Goal: Task Accomplishment & Management: Use online tool/utility

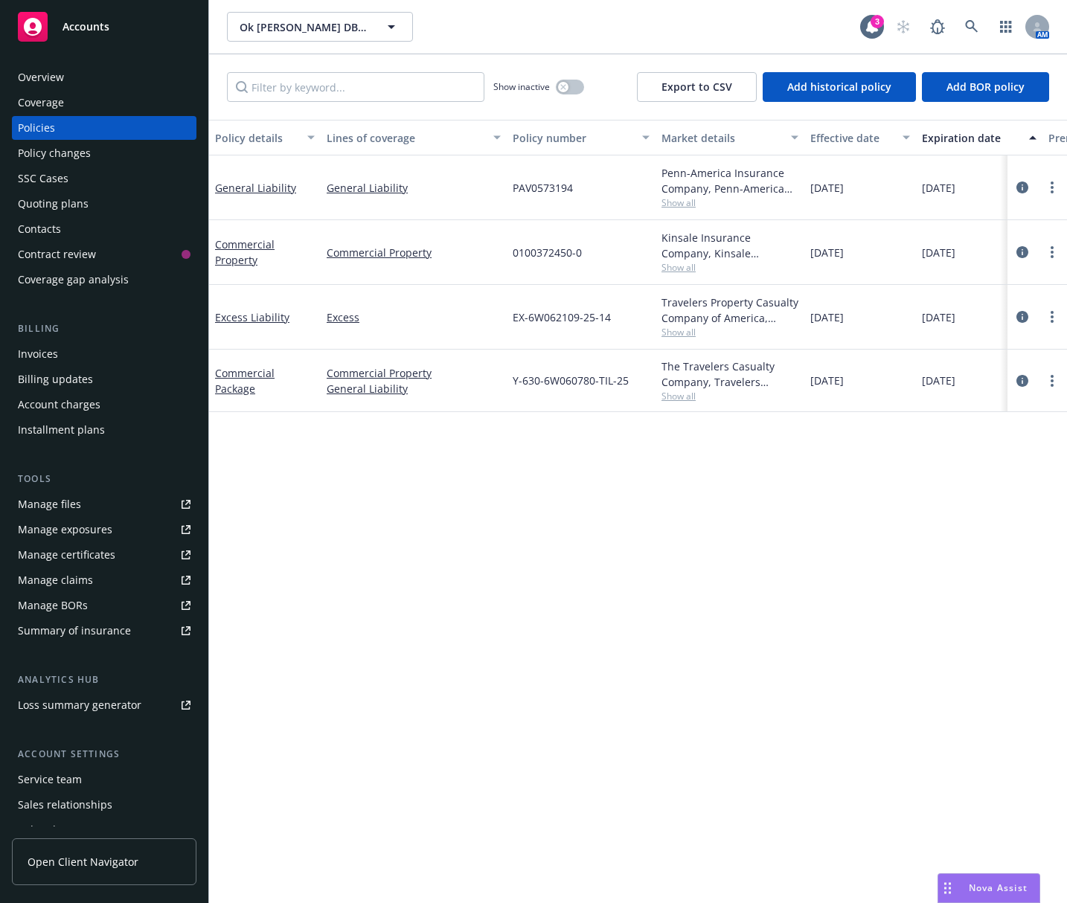
click at [146, 353] on div "Invoices" at bounding box center [104, 354] width 173 height 24
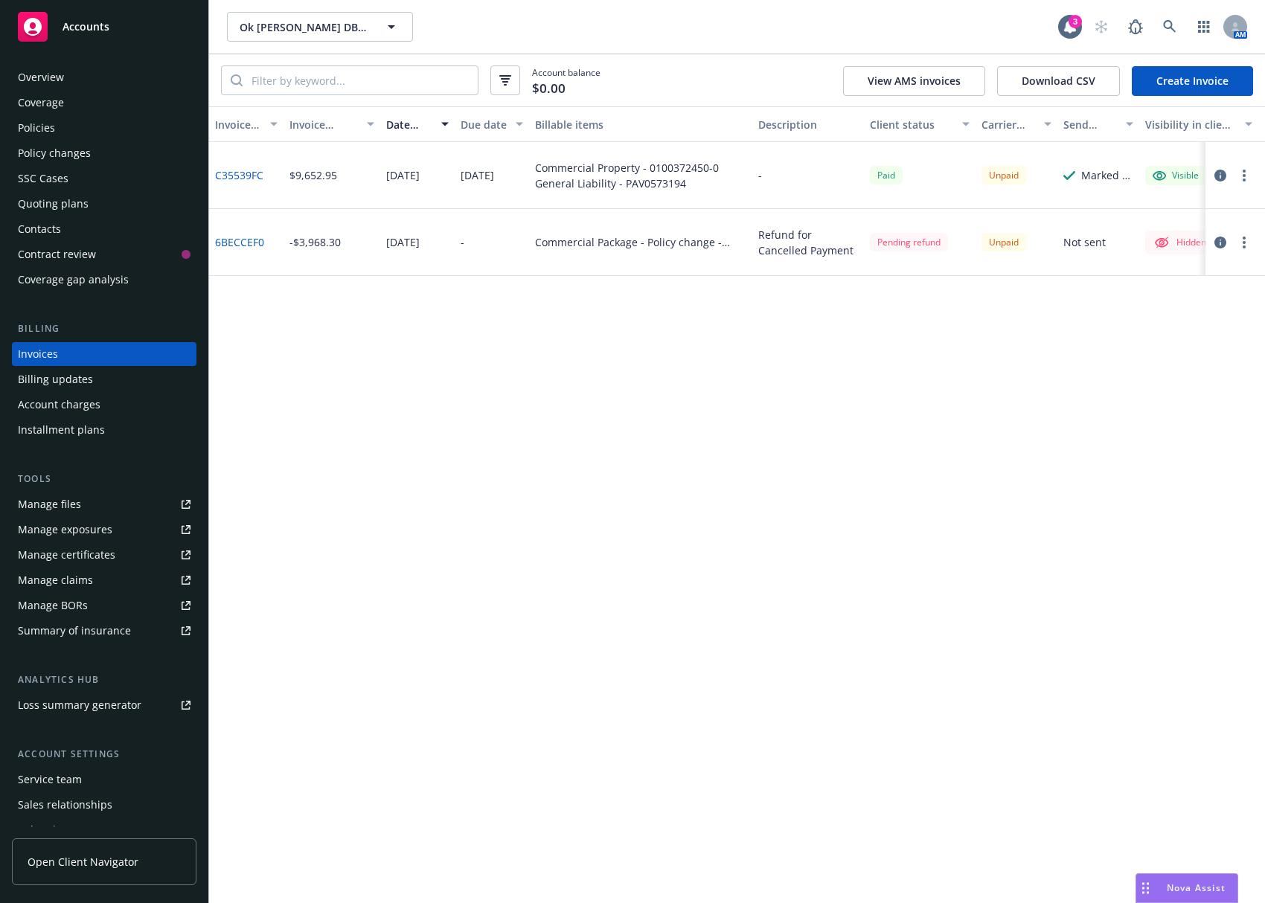
click at [240, 173] on link "C35539FC" at bounding box center [239, 175] width 48 height 16
drag, startPoint x: 862, startPoint y: 481, endPoint x: 820, endPoint y: 419, distance: 74.5
click at [862, 481] on div "Invoice ID Invoice amount Date issued Due date Billable items Description Clien…" at bounding box center [737, 504] width 1056 height 797
click at [1066, 28] on icon at bounding box center [1169, 26] width 13 height 13
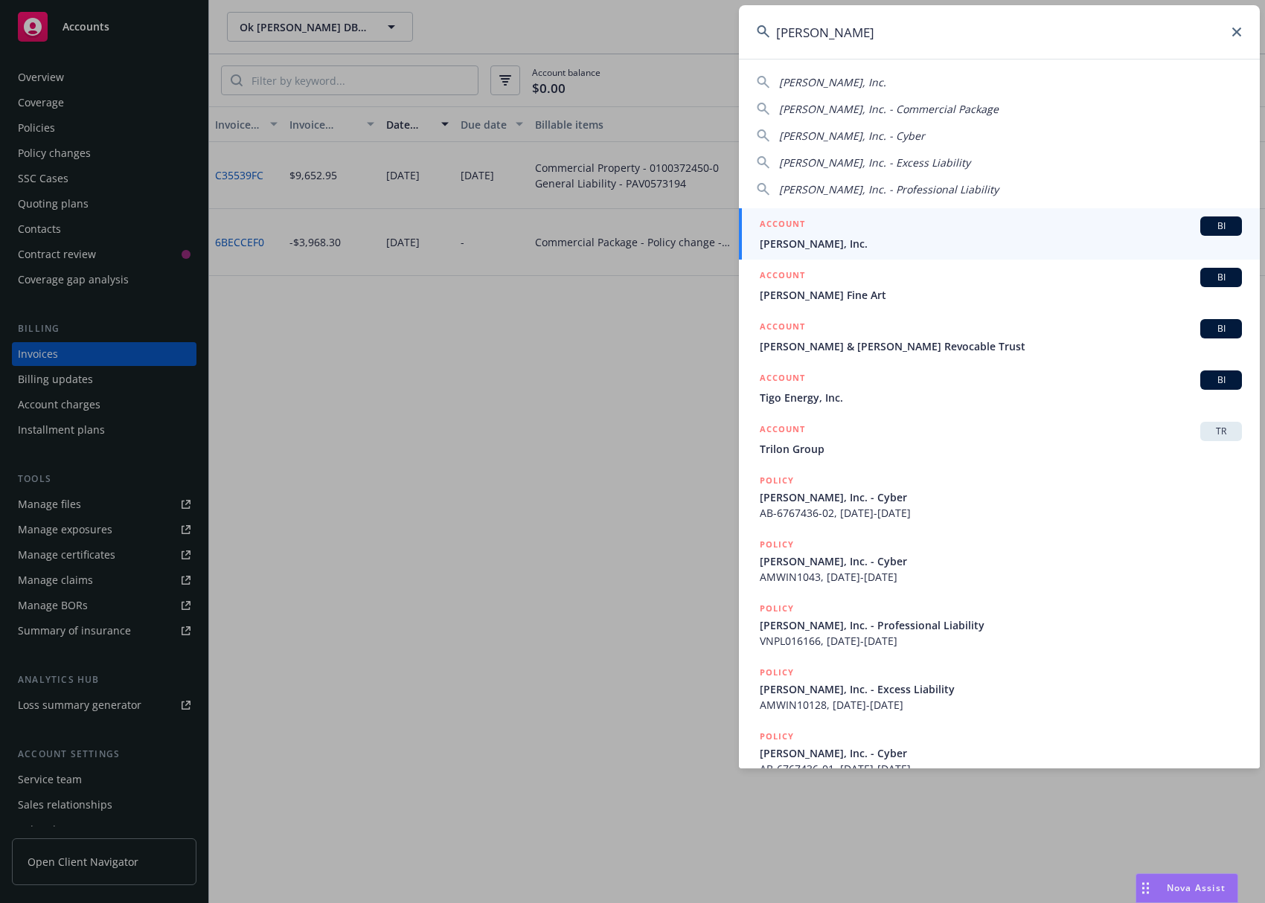
type input "[PERSON_NAME]"
click at [1005, 225] on div "ACCOUNT BI" at bounding box center [1001, 226] width 482 height 19
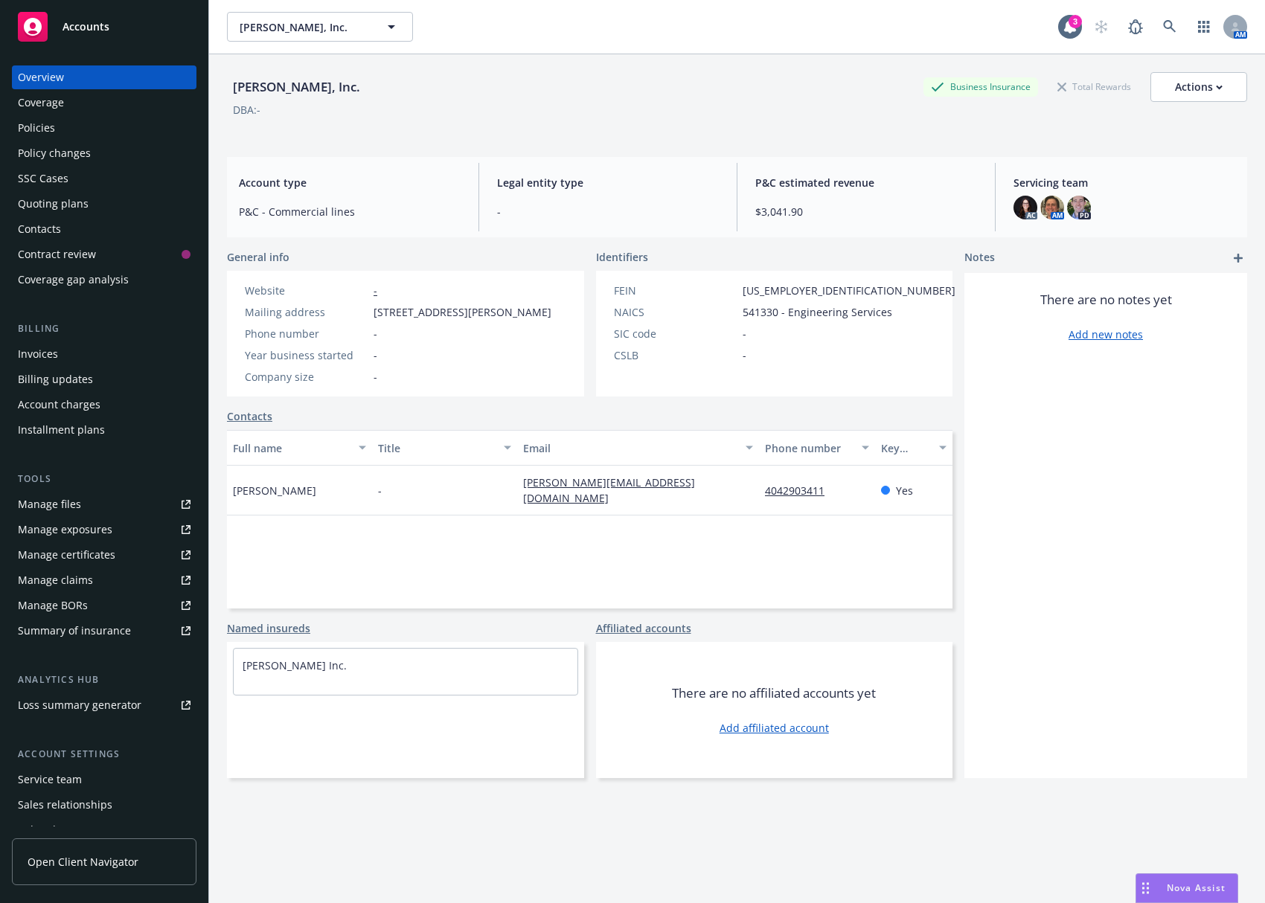
click at [115, 345] on div "Invoices" at bounding box center [104, 354] width 173 height 24
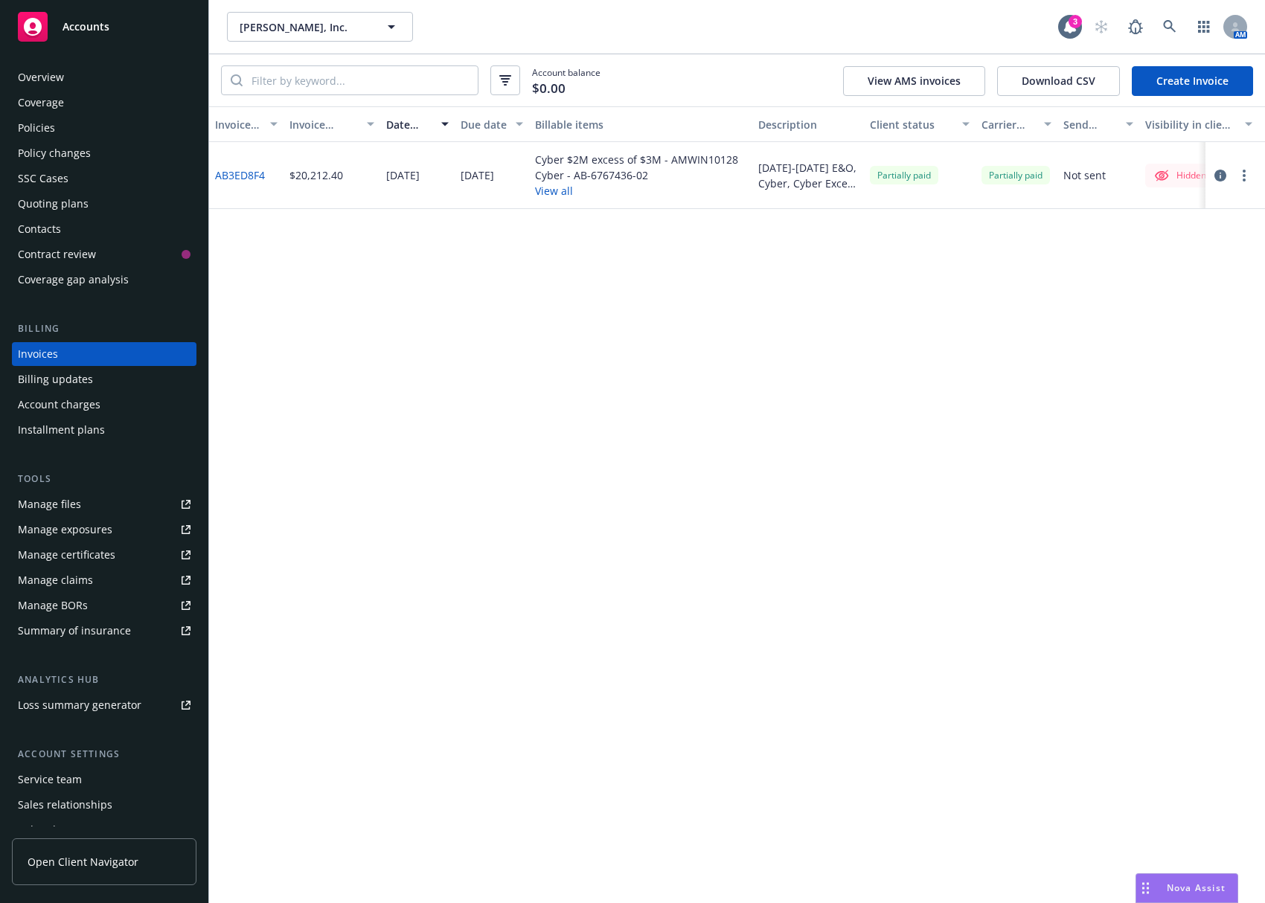
click at [824, 387] on div "Invoice ID Invoice amount Date issued Due date Billable items Description Clien…" at bounding box center [737, 504] width 1056 height 797
click at [1066, 24] on icon at bounding box center [1169, 26] width 13 height 13
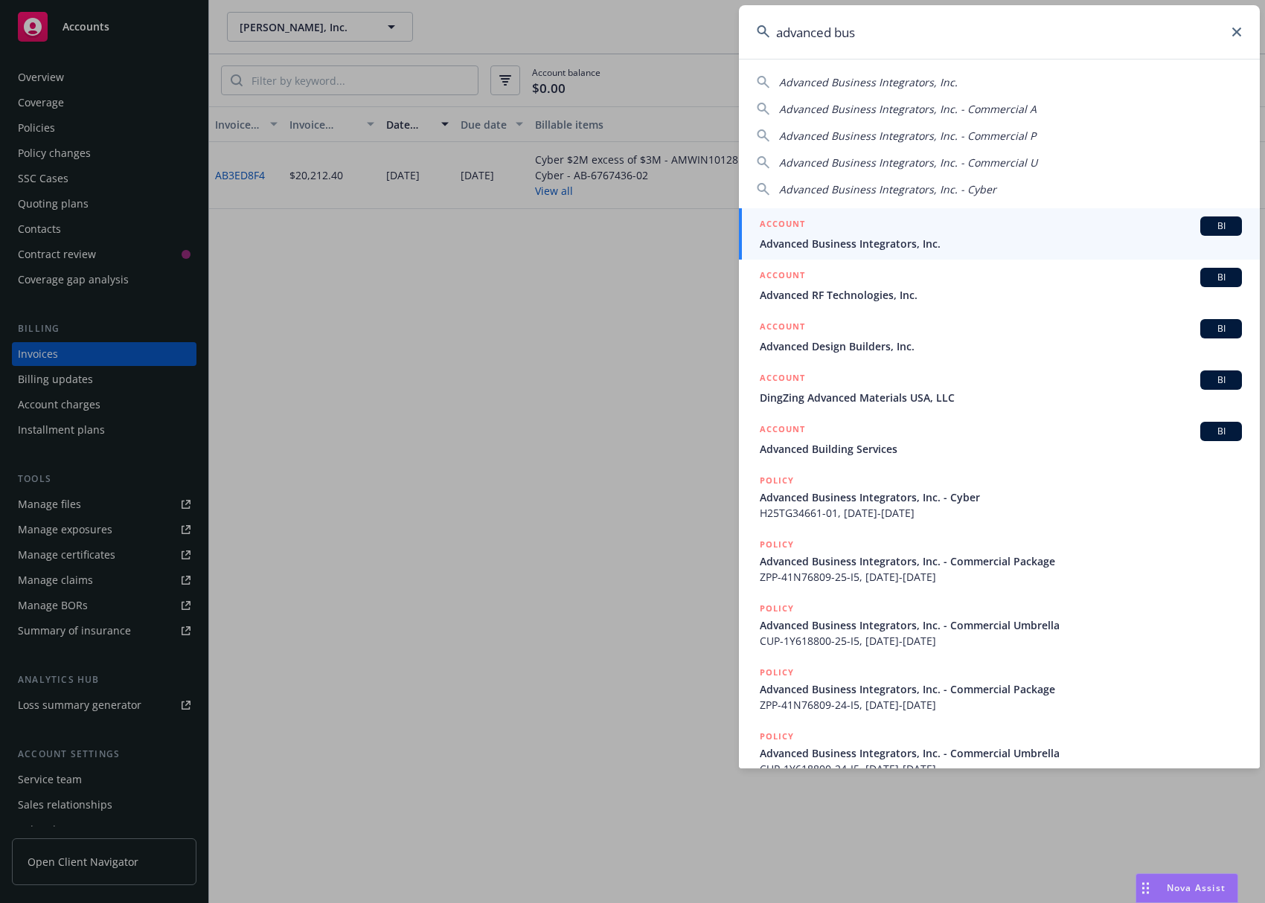
type input "advanced bus"
click at [879, 240] on span "Advanced Business Integrators, Inc." at bounding box center [1001, 244] width 482 height 16
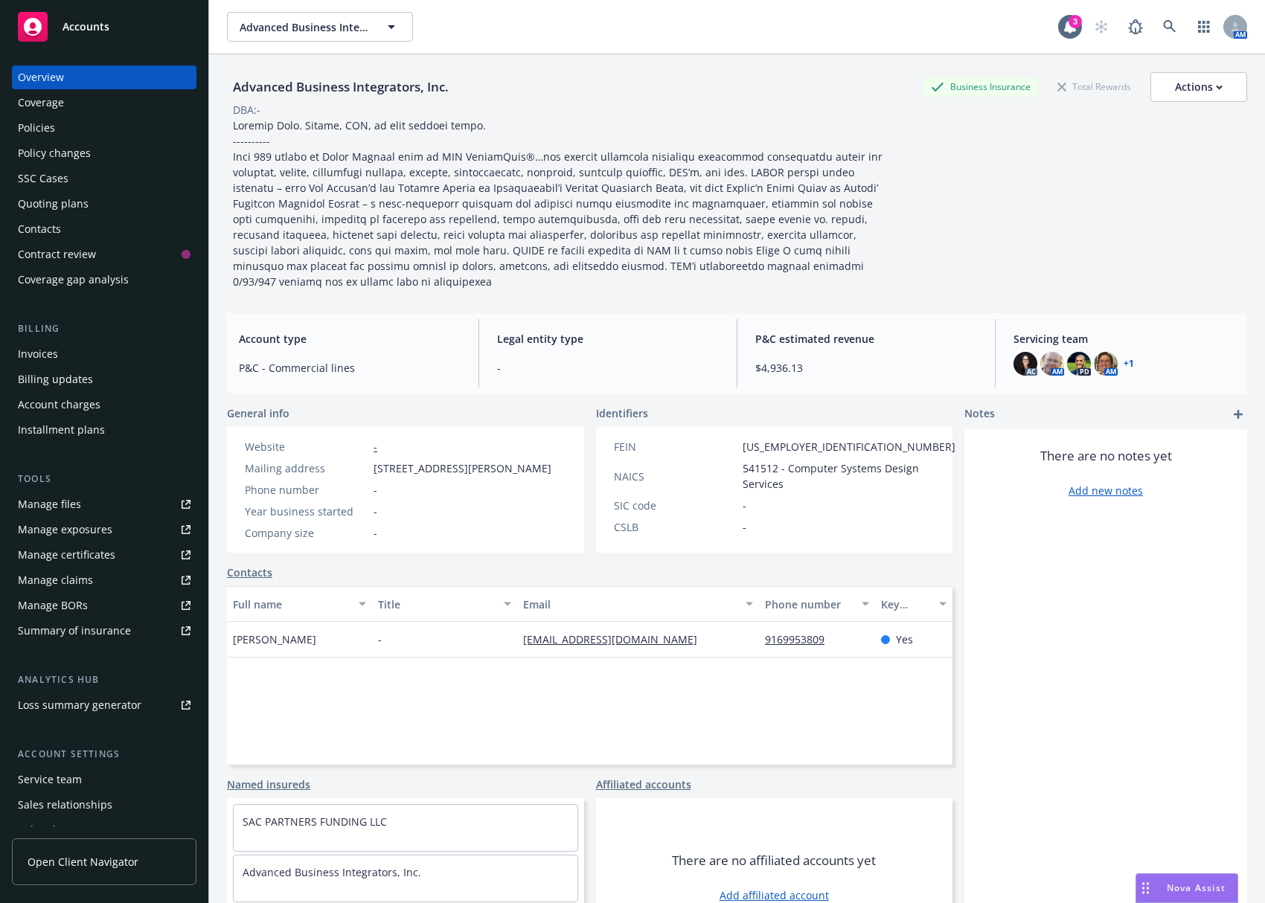
click at [114, 350] on div "Invoices" at bounding box center [104, 354] width 173 height 24
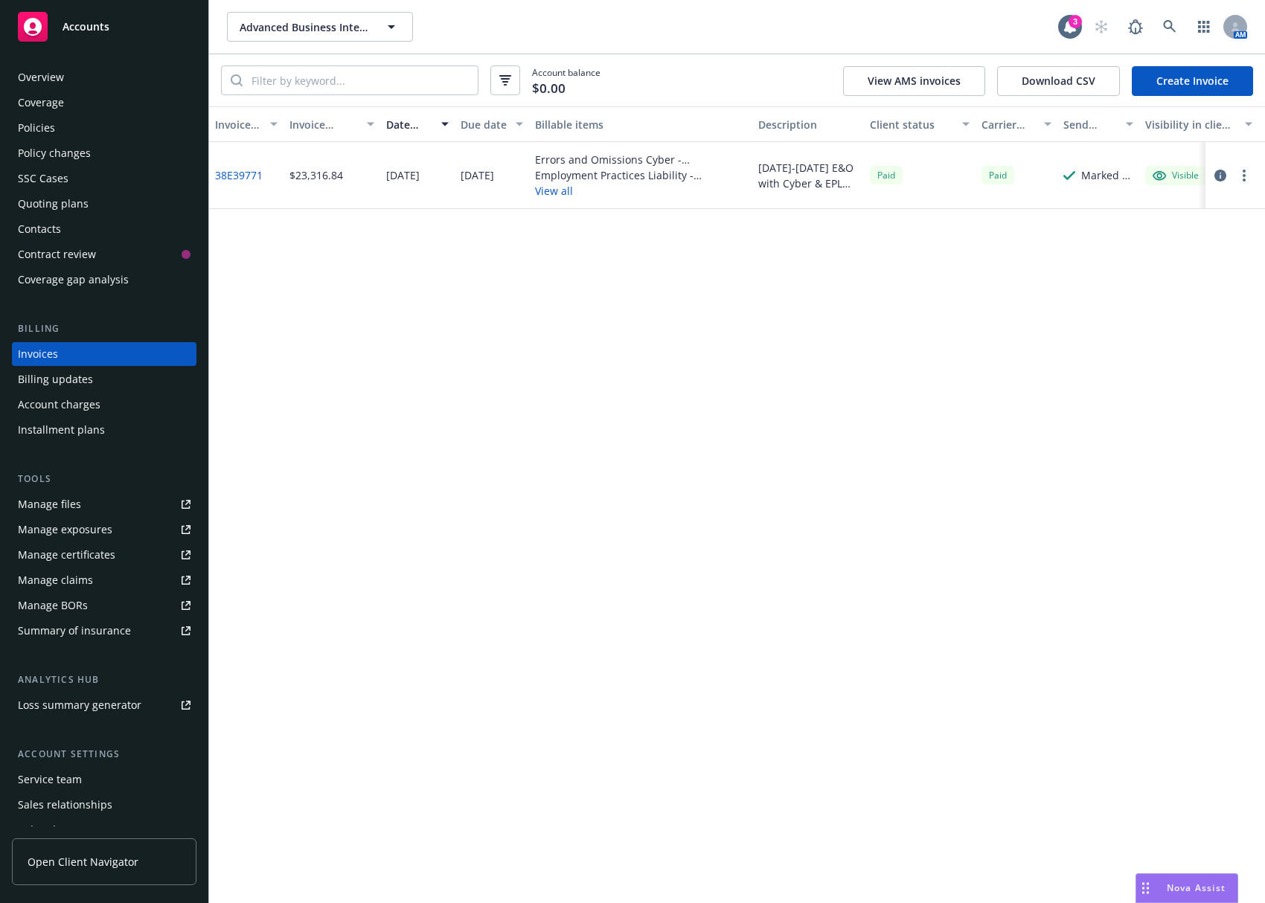
drag, startPoint x: 679, startPoint y: 319, endPoint x: 688, endPoint y: 310, distance: 12.1
click at [679, 319] on div "Invoice ID Invoice amount Date issued Due date Billable items Description Clien…" at bounding box center [737, 504] width 1056 height 797
click at [1066, 27] on icon at bounding box center [1169, 26] width 13 height 13
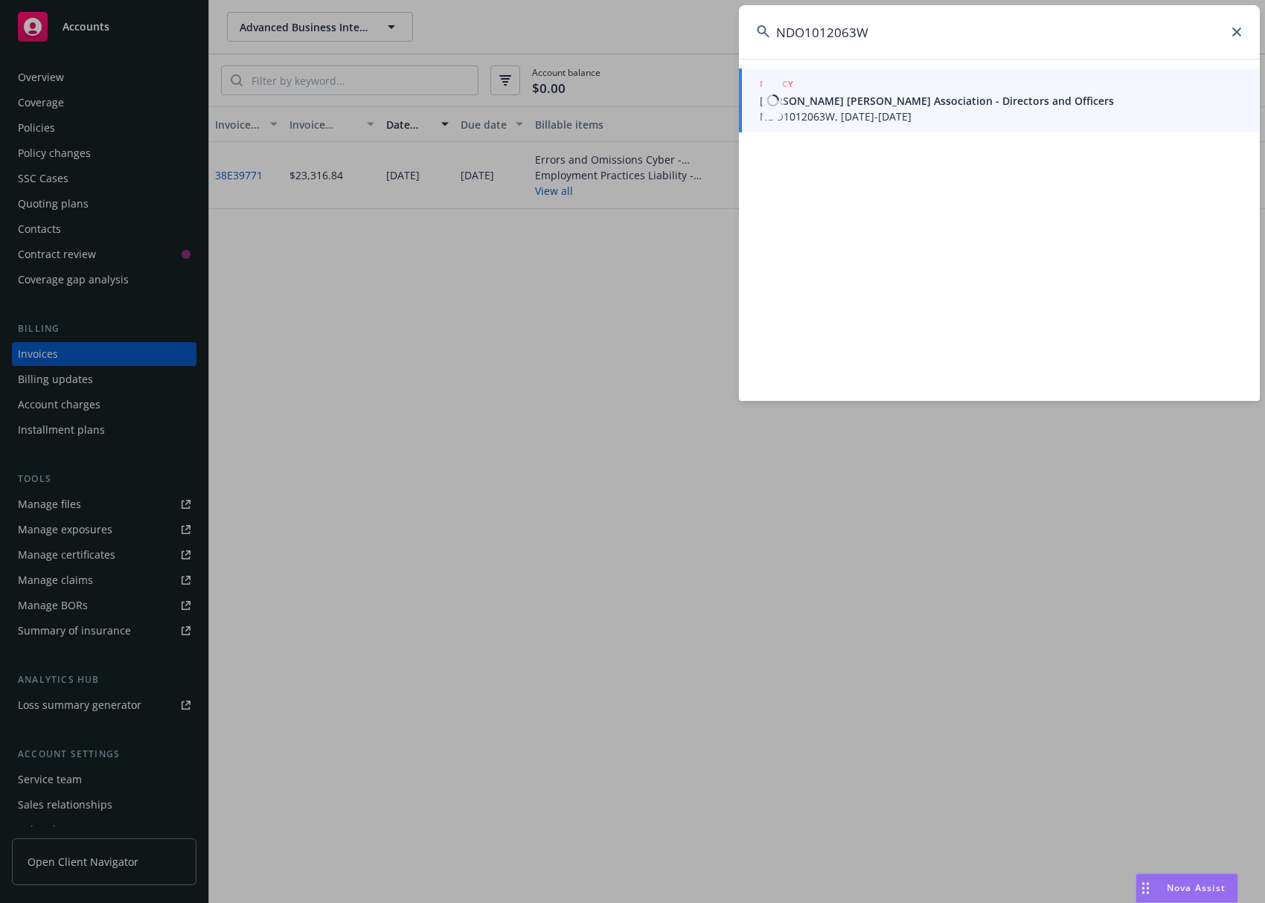
type input "NDO1012063W"
click at [826, 117] on span "NDO1012063W, [DATE]-[DATE]" at bounding box center [1001, 117] width 482 height 16
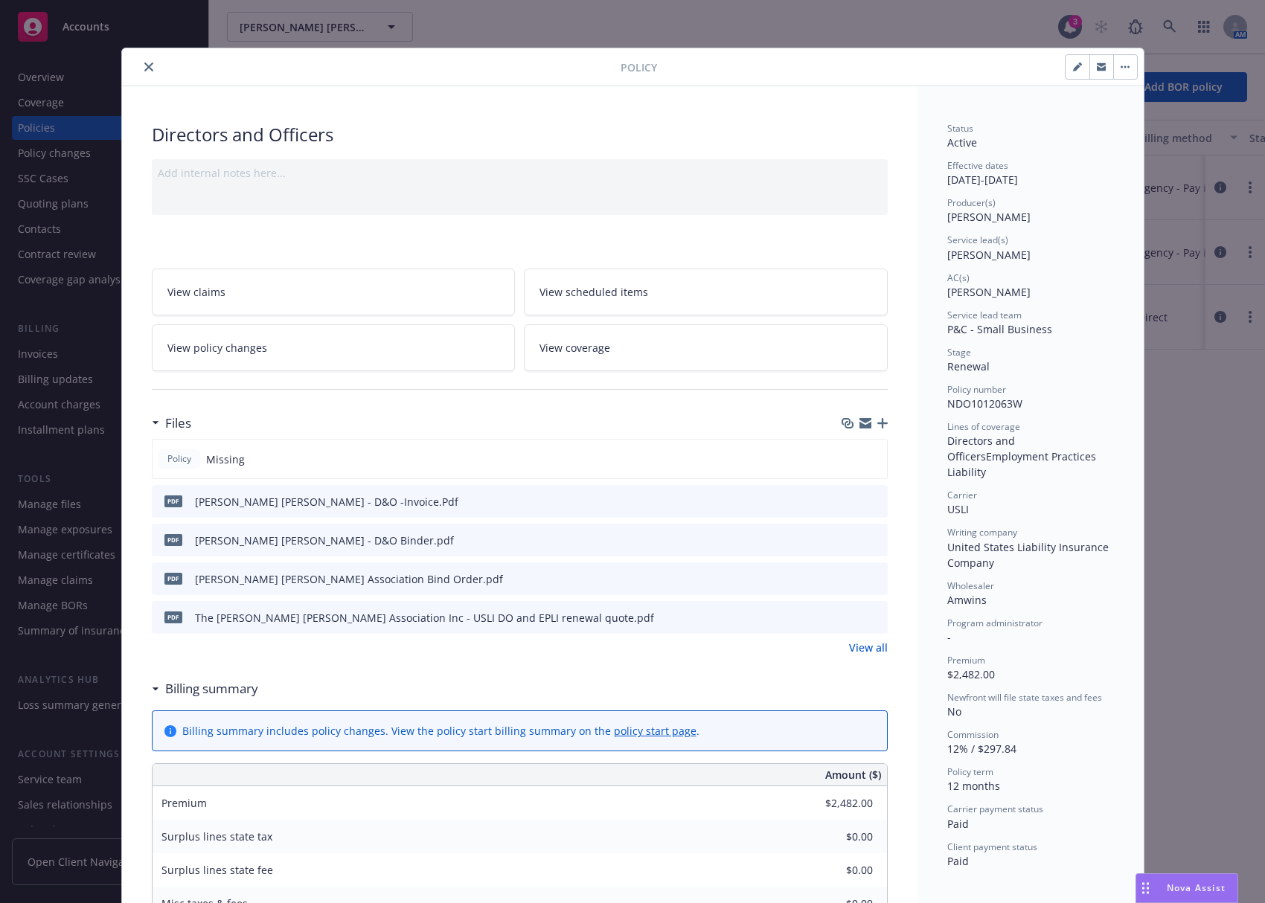
click at [69, 351] on div "Policy Directors and Officers Add internal notes here... View claims View sched…" at bounding box center [632, 451] width 1265 height 903
click at [59, 354] on div "Policy Directors and Officers Add internal notes here... View claims View sched…" at bounding box center [632, 451] width 1265 height 903
click at [65, 360] on div "Policy Directors and Officers Add internal notes here... View claims View sched…" at bounding box center [632, 451] width 1265 height 903
click at [151, 69] on button "close" at bounding box center [149, 67] width 18 height 18
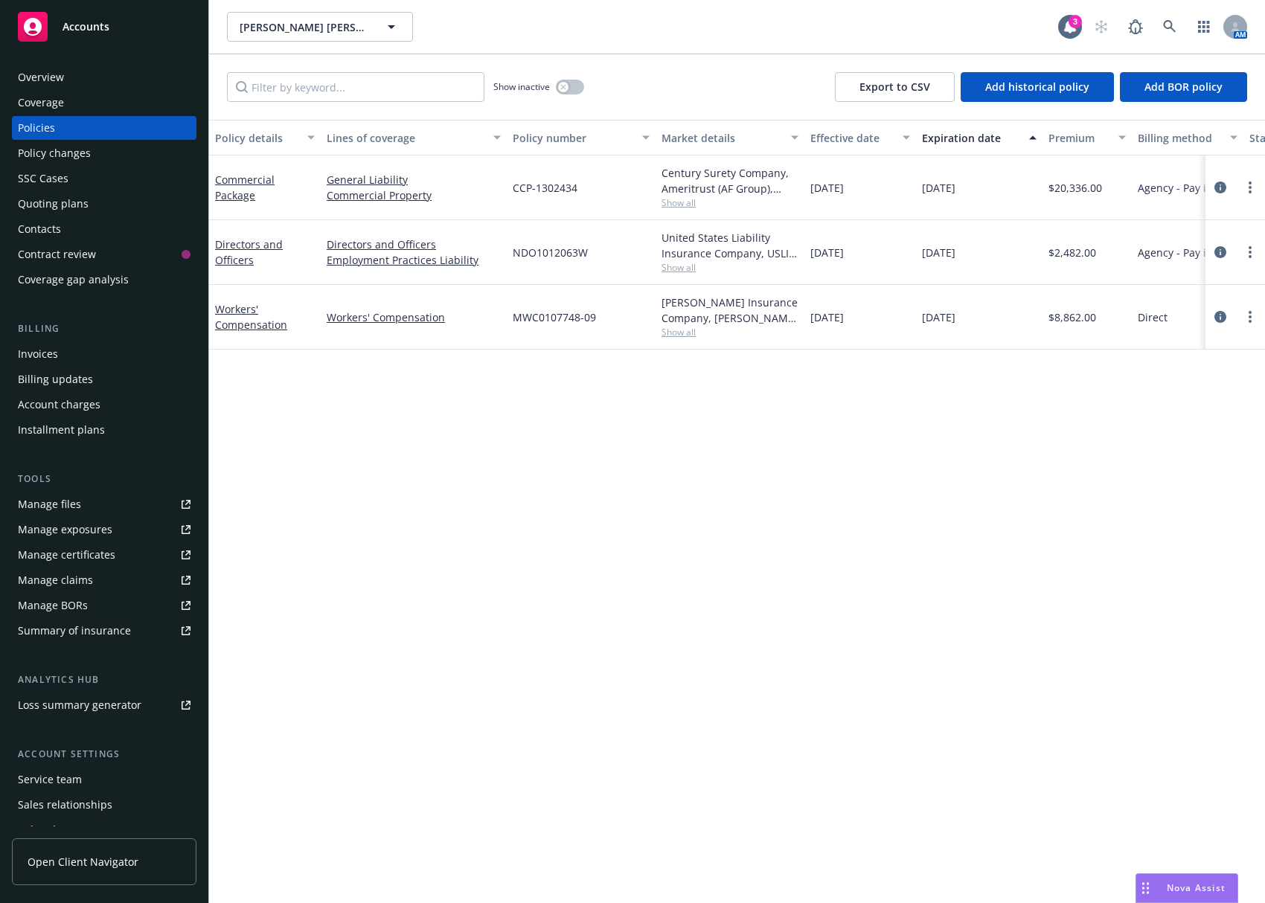
click at [103, 348] on div "Invoices" at bounding box center [104, 354] width 173 height 24
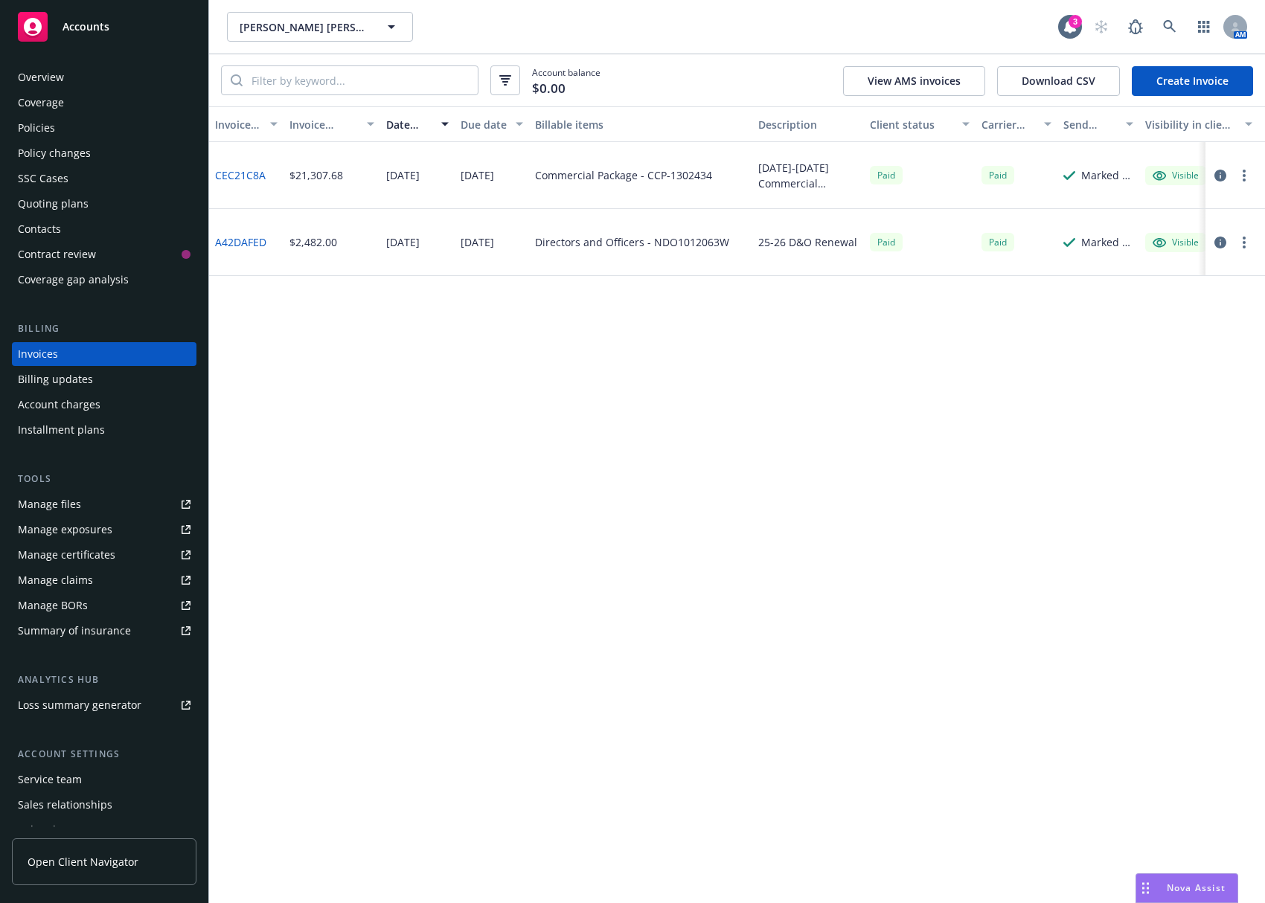
click at [818, 435] on div "Invoice ID Invoice amount Date issued Due date Billable items Description Clien…" at bounding box center [737, 504] width 1056 height 797
click at [1066, 26] on icon at bounding box center [1169, 26] width 13 height 13
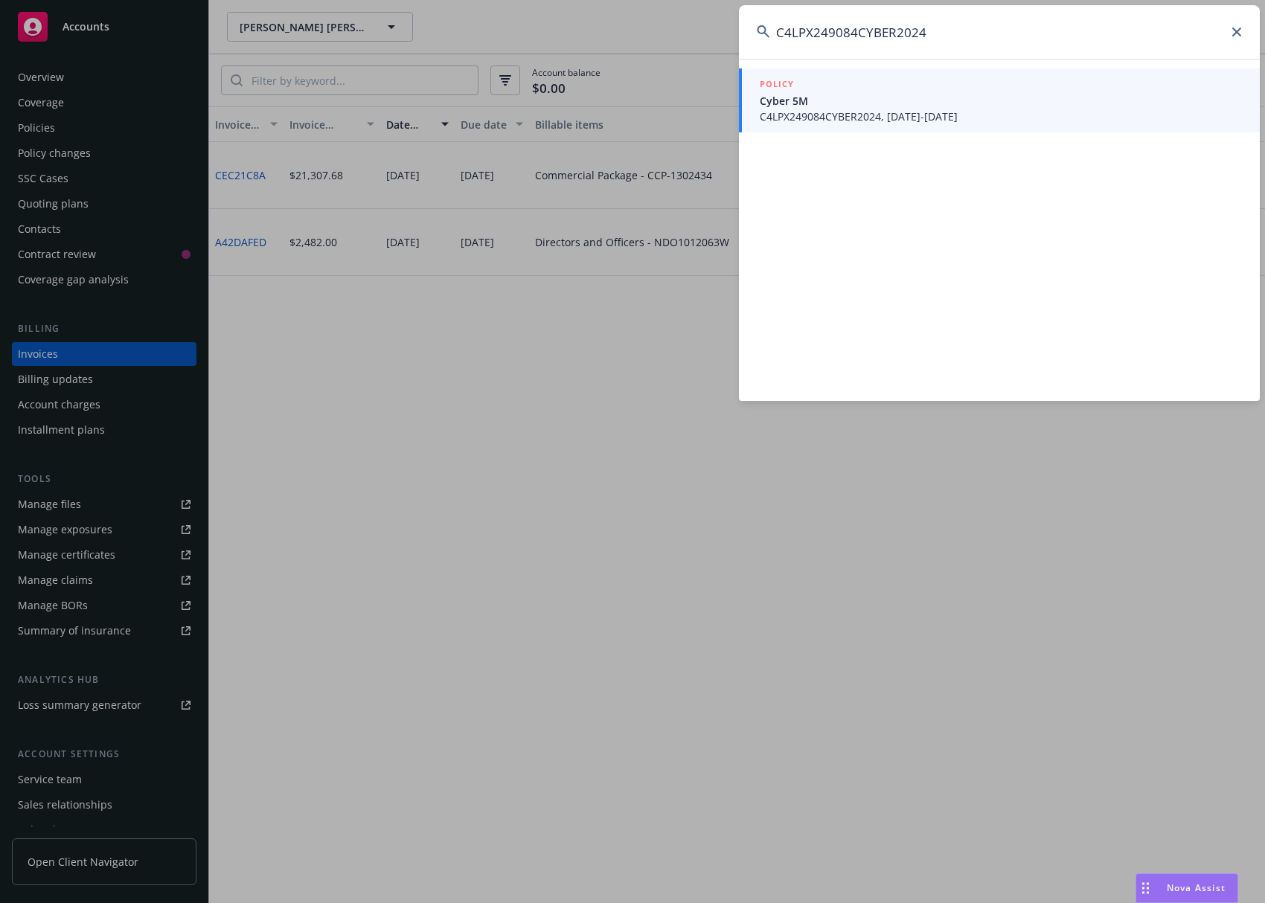
type input "C4LPX249084CYBER2024"
click at [905, 89] on div "POLICY" at bounding box center [1001, 85] width 482 height 16
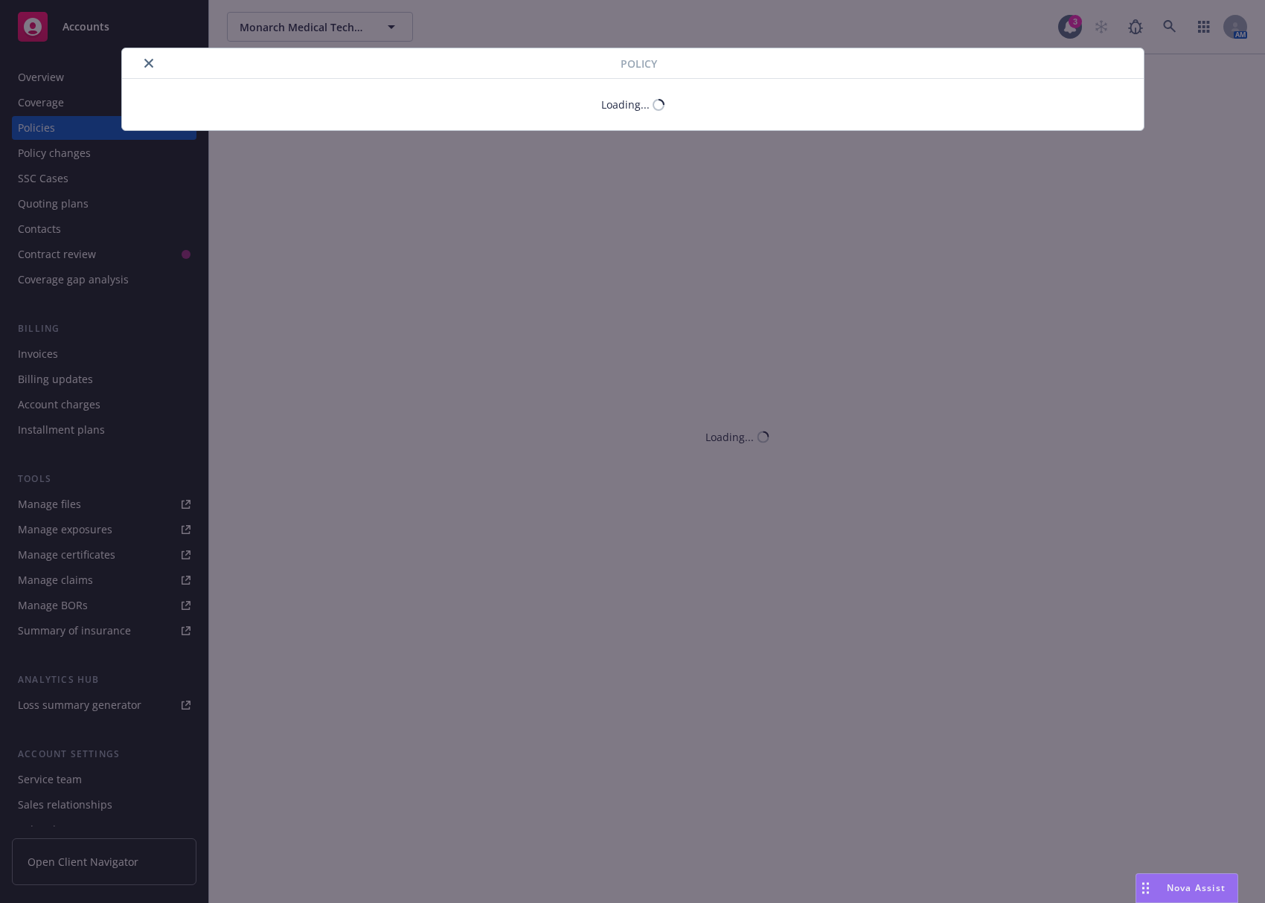
click at [98, 359] on div "Policy Loading..." at bounding box center [632, 451] width 1265 height 903
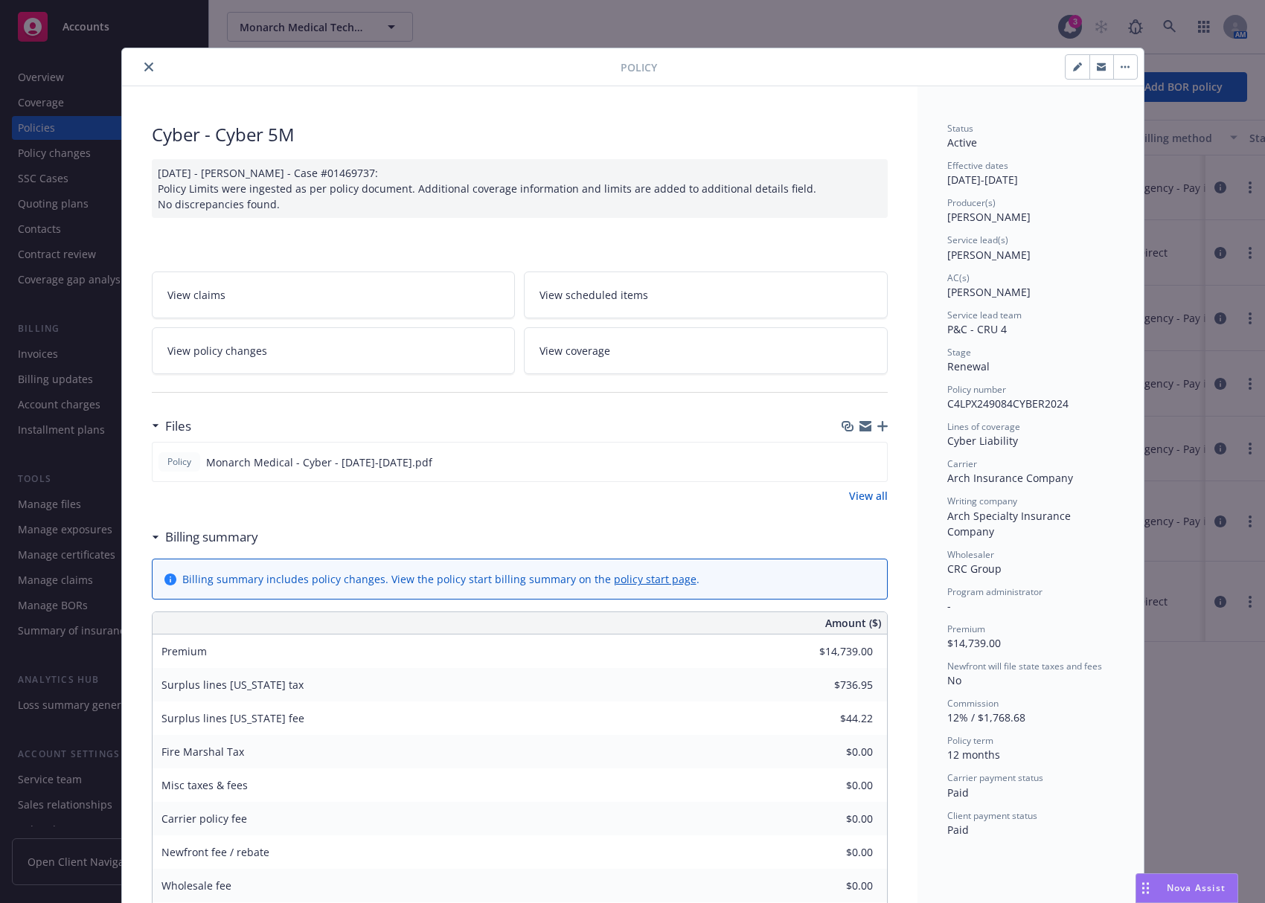
click at [58, 353] on div "Policy Cyber - Cyber 5M [DATE] - [PERSON_NAME] - Case #01469737: Policy Limits …" at bounding box center [632, 451] width 1265 height 903
click at [141, 72] on button "close" at bounding box center [149, 67] width 18 height 18
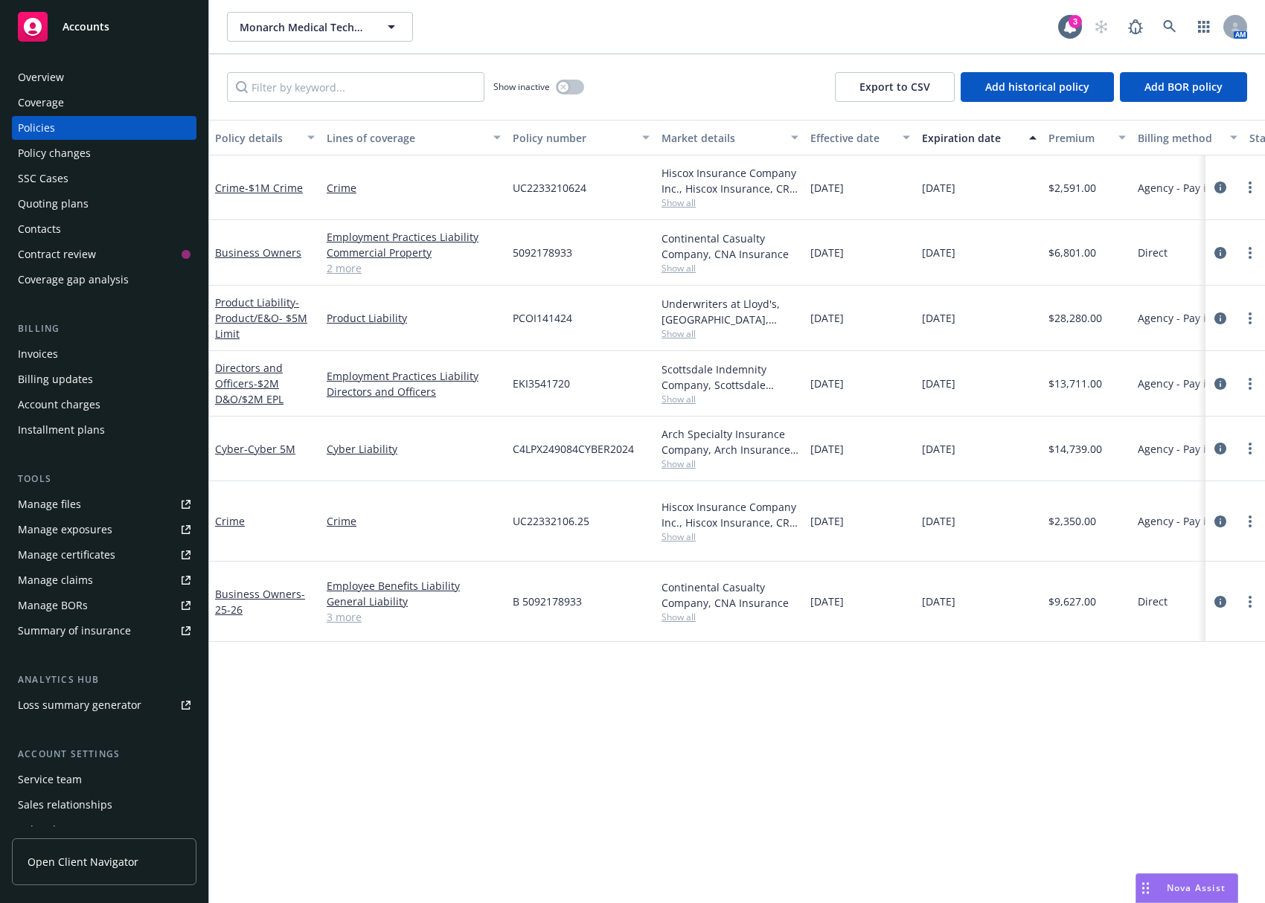
click at [63, 350] on div "Invoices" at bounding box center [104, 354] width 173 height 24
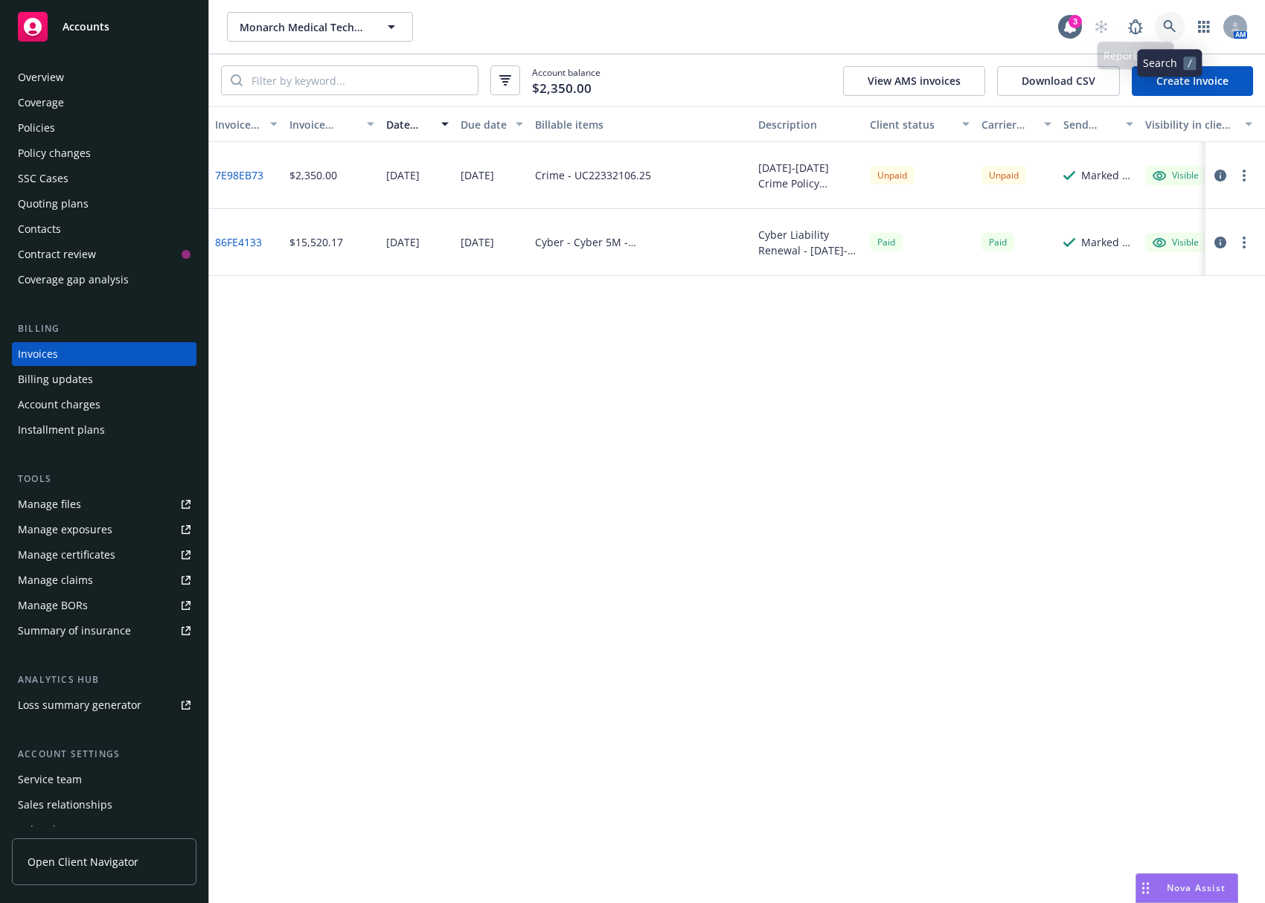
click at [1066, 28] on icon at bounding box center [1169, 26] width 13 height 13
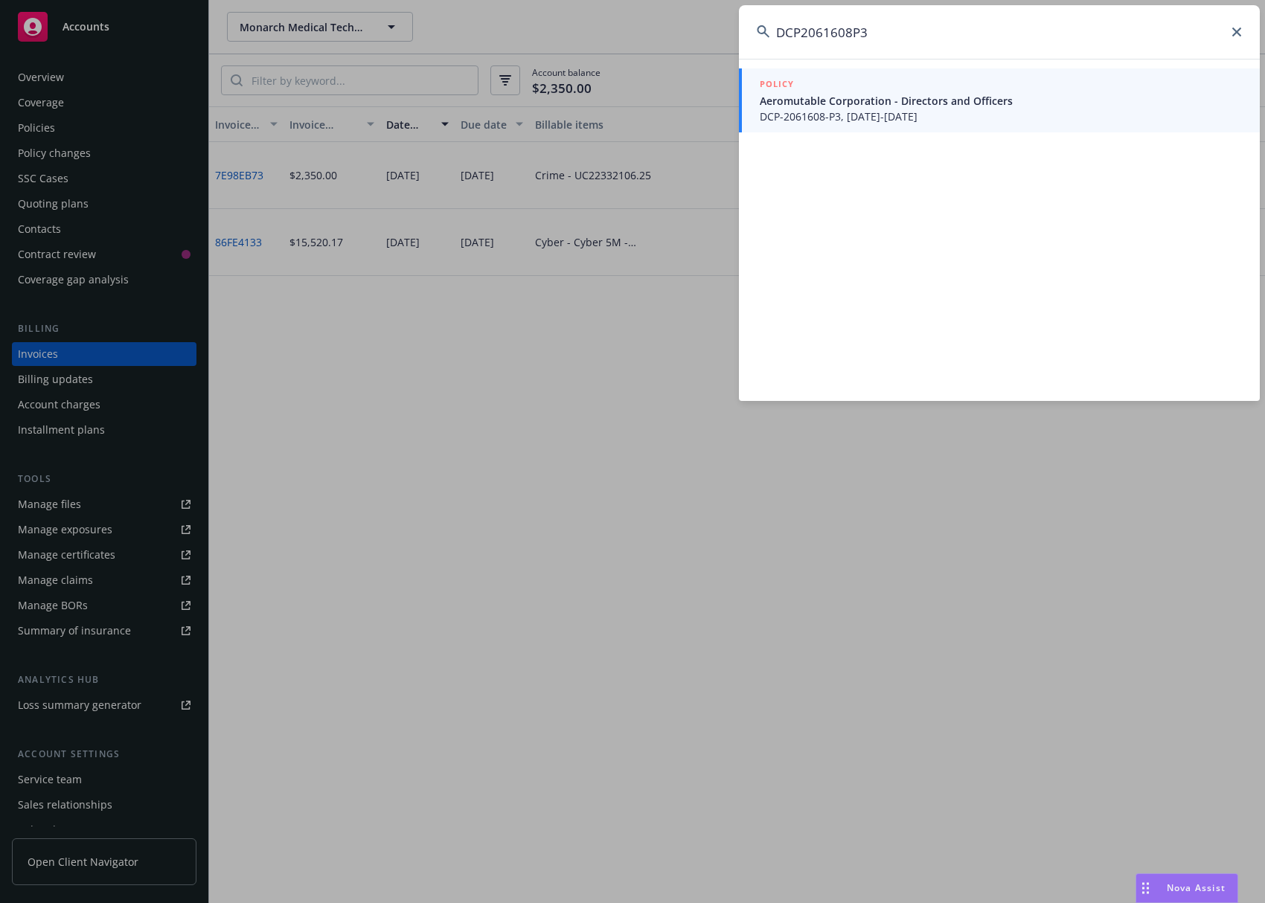
type input "DCP2061608P3"
click at [951, 84] on div "POLICY" at bounding box center [1001, 85] width 482 height 16
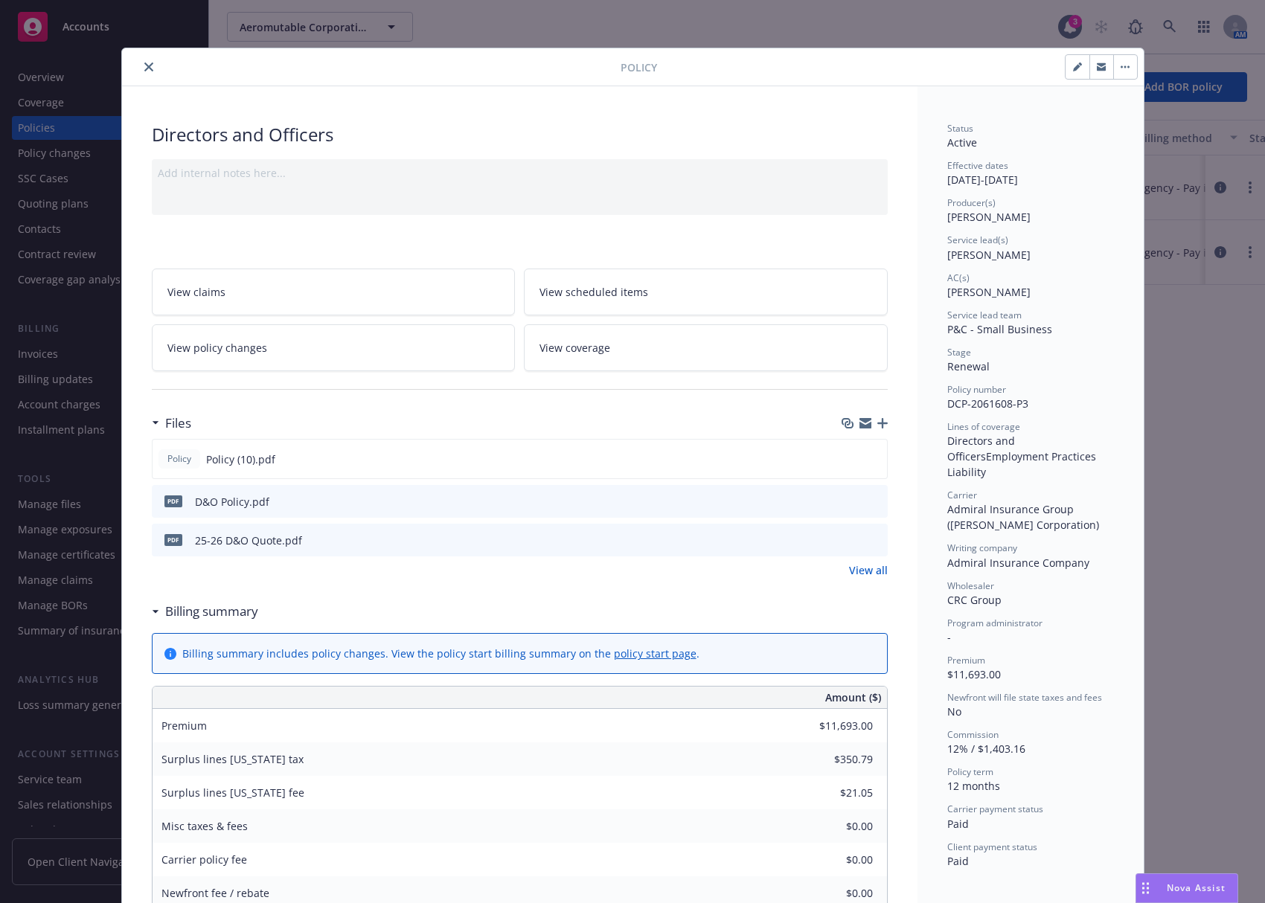
click at [144, 66] on icon "close" at bounding box center [148, 67] width 9 height 9
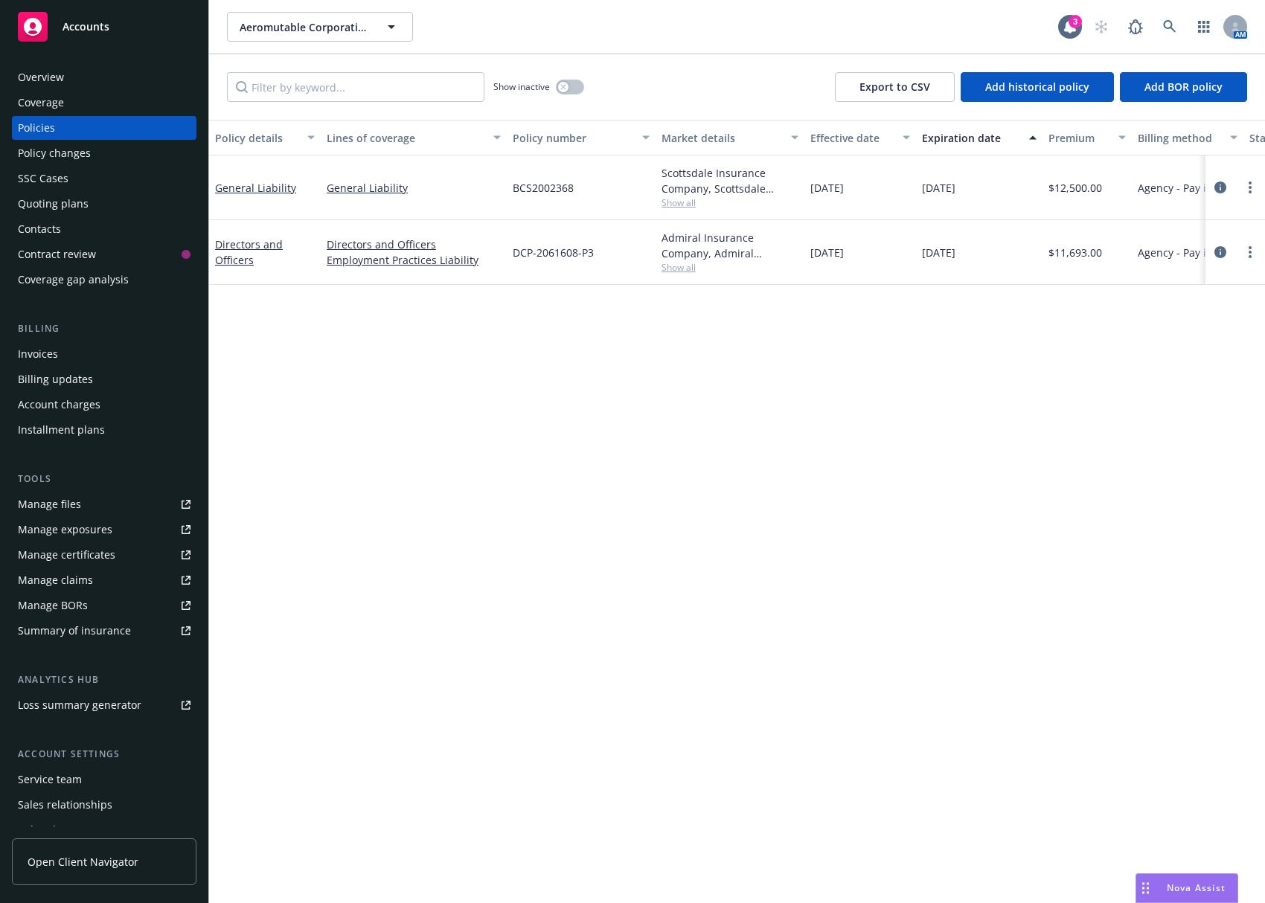
click at [143, 66] on div "Overview" at bounding box center [104, 77] width 173 height 24
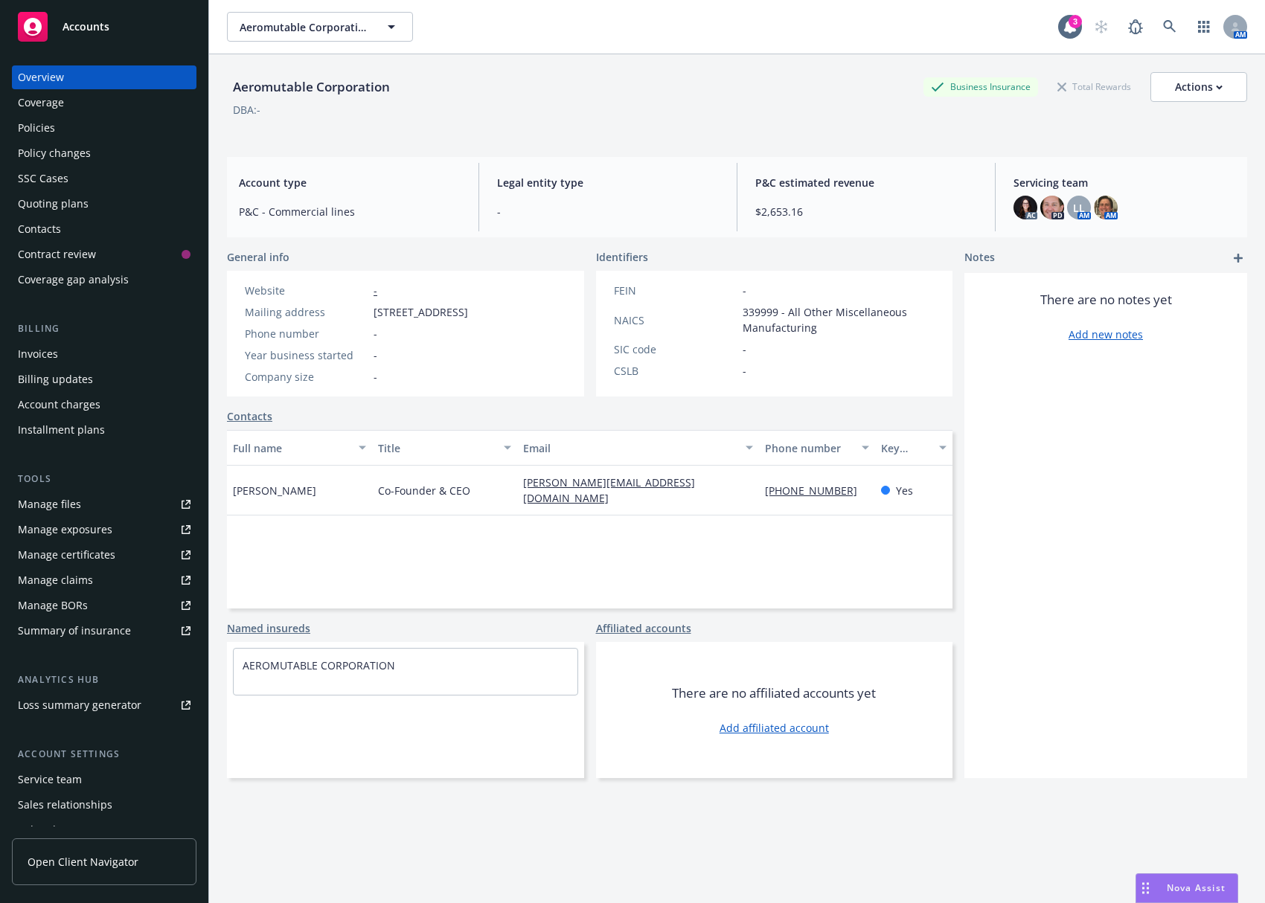
click at [662, 118] on div "Aeromutable Corporation Business Insurance Total Rewards Actions DBA: -" at bounding box center [737, 102] width 1020 height 61
click at [1066, 24] on link at bounding box center [1170, 27] width 30 height 30
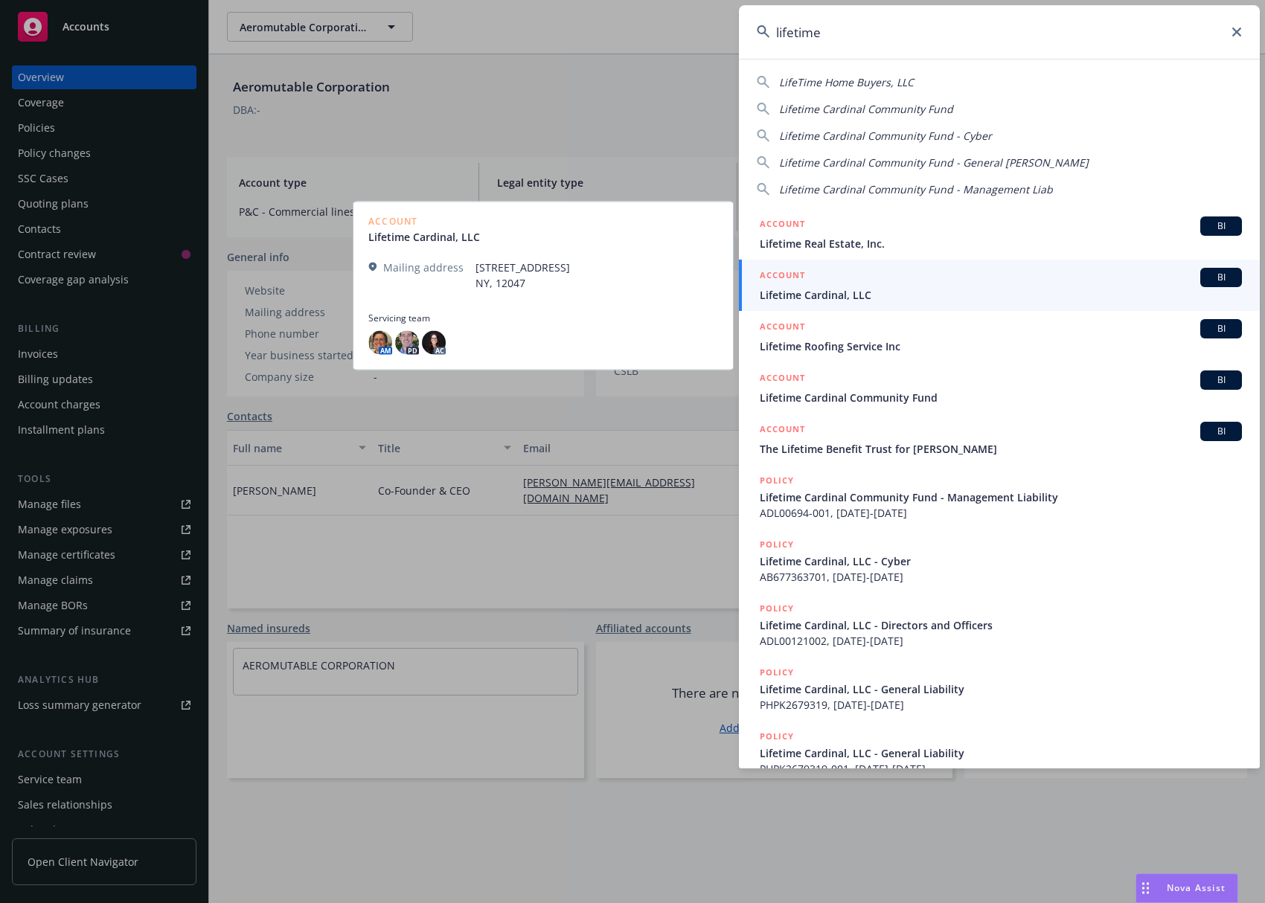
type input "lifetime"
click at [892, 288] on span "Lifetime Cardinal, LLC" at bounding box center [1001, 295] width 482 height 16
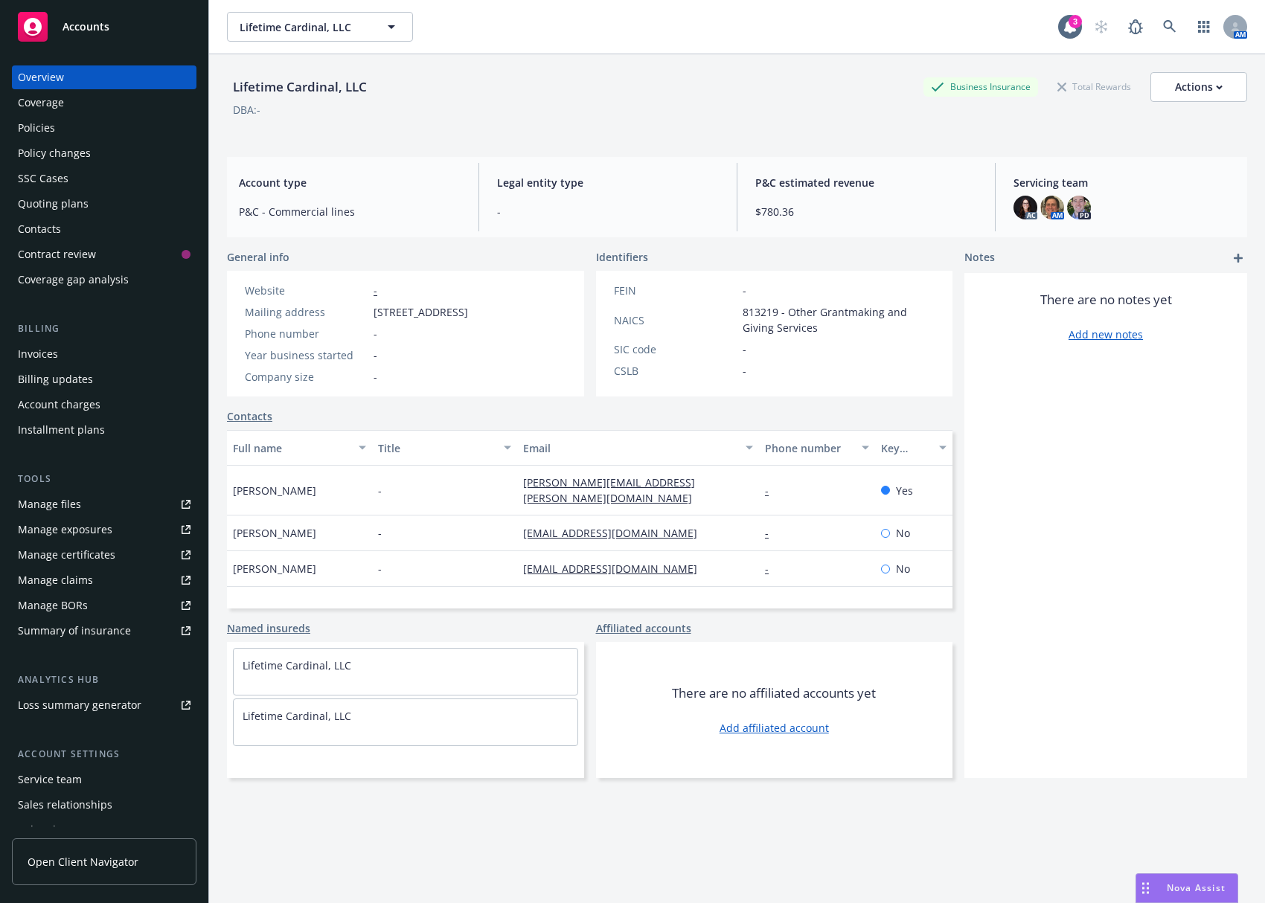
click at [51, 122] on div "Policies" at bounding box center [36, 128] width 37 height 24
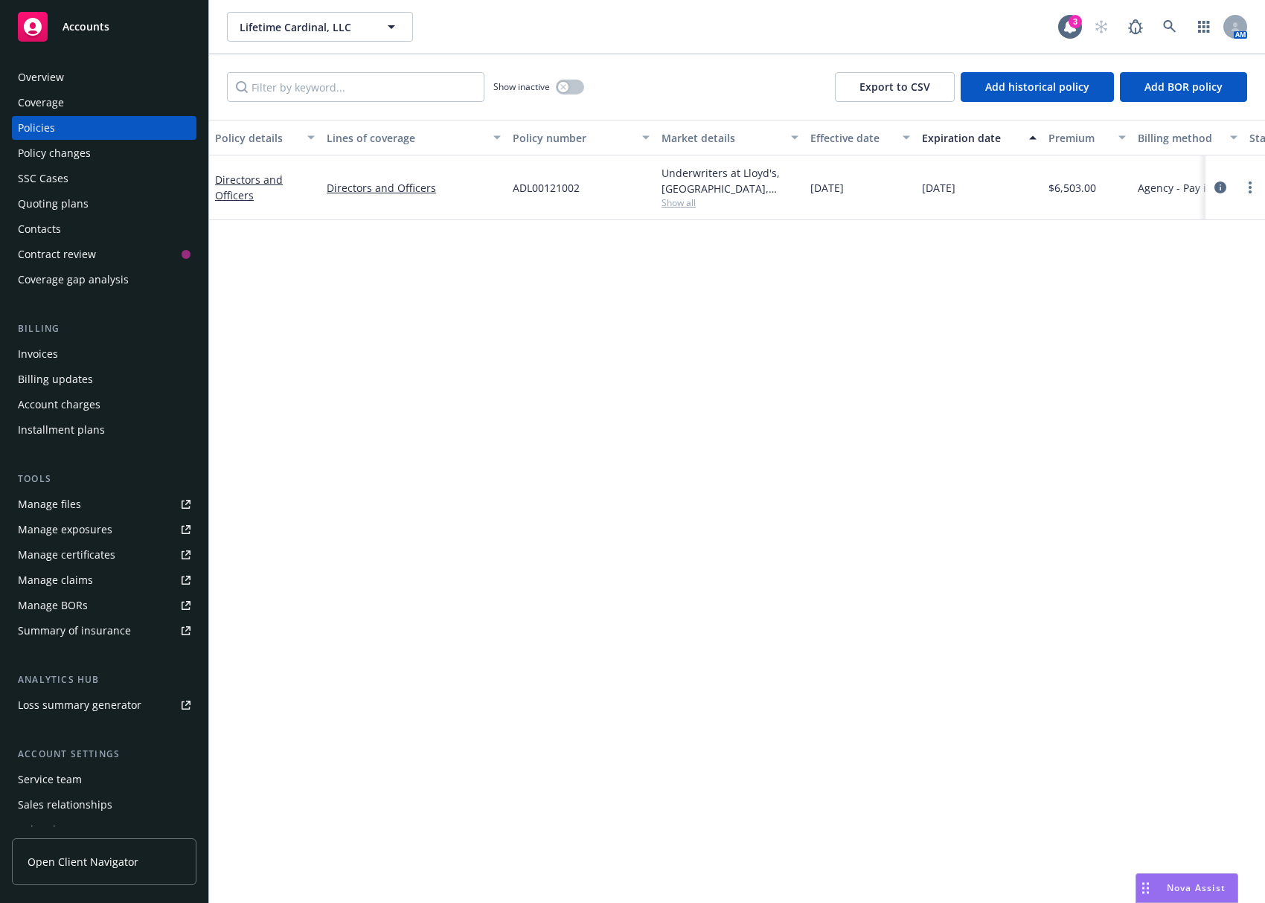
click at [697, 315] on div "Policy details Lines of coverage Policy number Market details Effective date Ex…" at bounding box center [737, 512] width 1056 height 784
click at [107, 347] on div "Invoices" at bounding box center [104, 354] width 173 height 24
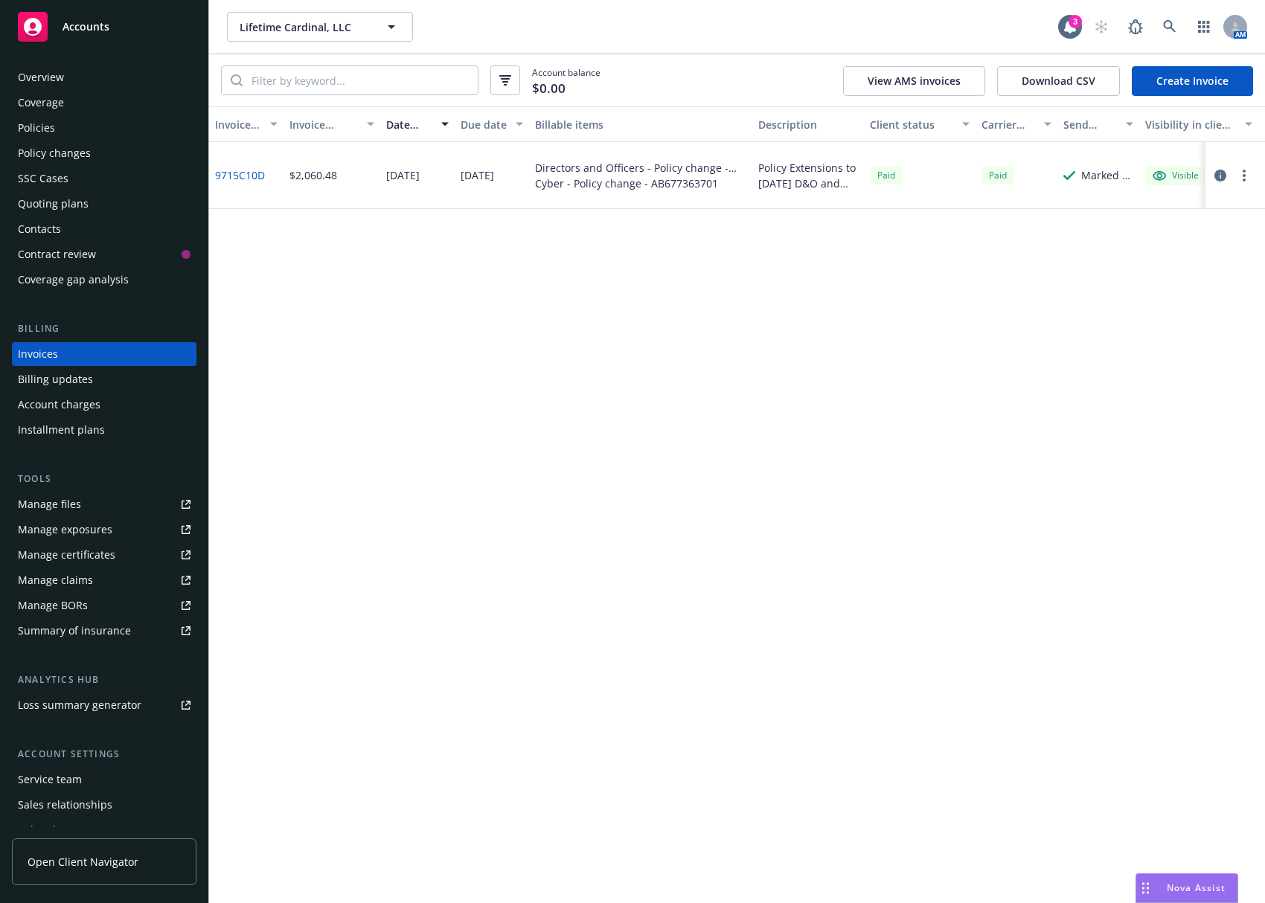
click at [1066, 82] on link "Create Invoice" at bounding box center [1192, 81] width 121 height 30
